Goal: Transaction & Acquisition: Download file/media

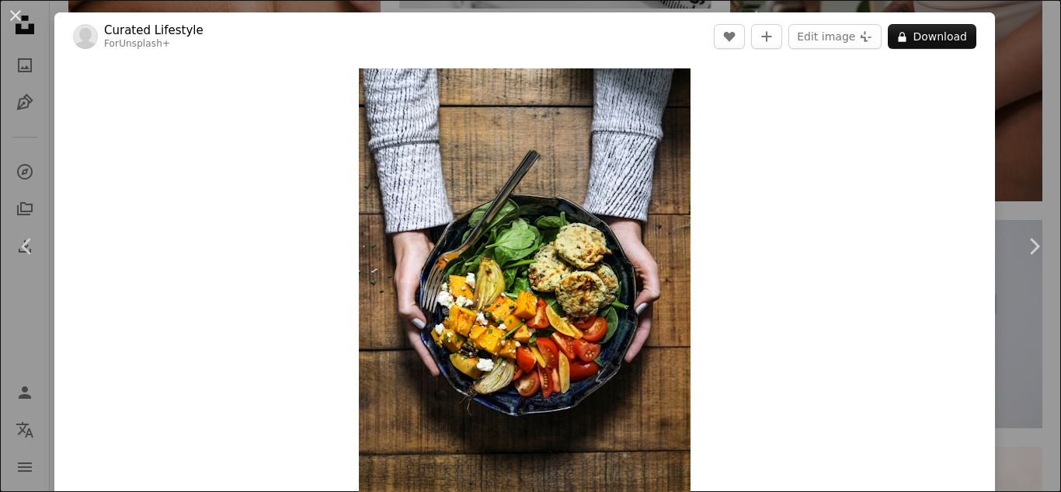
scroll to position [1744, 0]
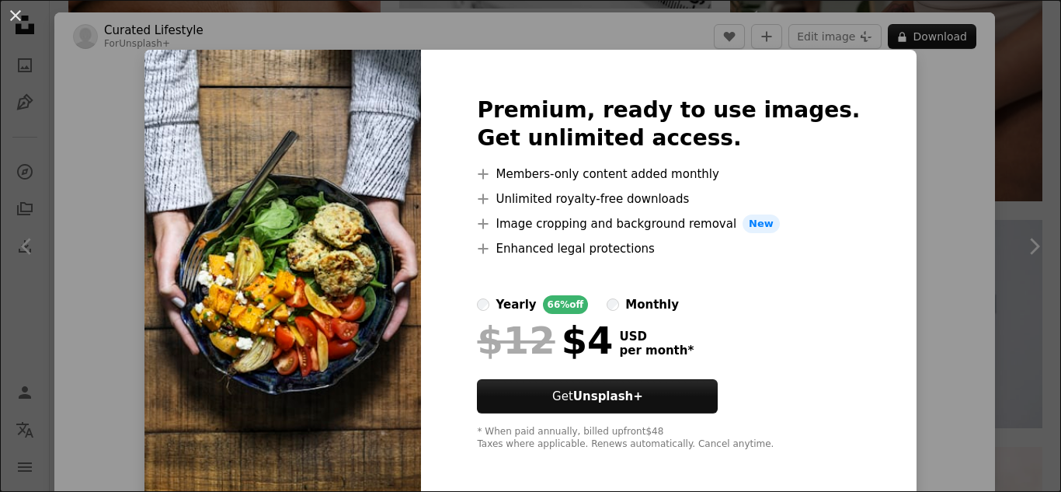
click at [368, 406] on img at bounding box center [283, 274] width 277 height 448
click at [967, 241] on div "An X shape Premium, ready to use images. Get unlimited access. A plus sign Memb…" at bounding box center [530, 246] width 1061 height 492
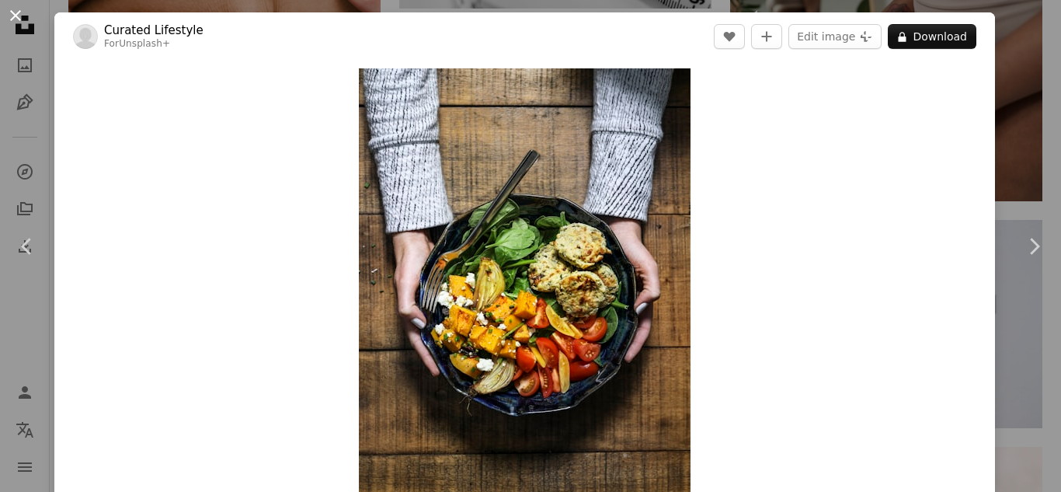
click at [9, 13] on button "An X shape" at bounding box center [15, 15] width 19 height 19
